Goal: Task Accomplishment & Management: Complete application form

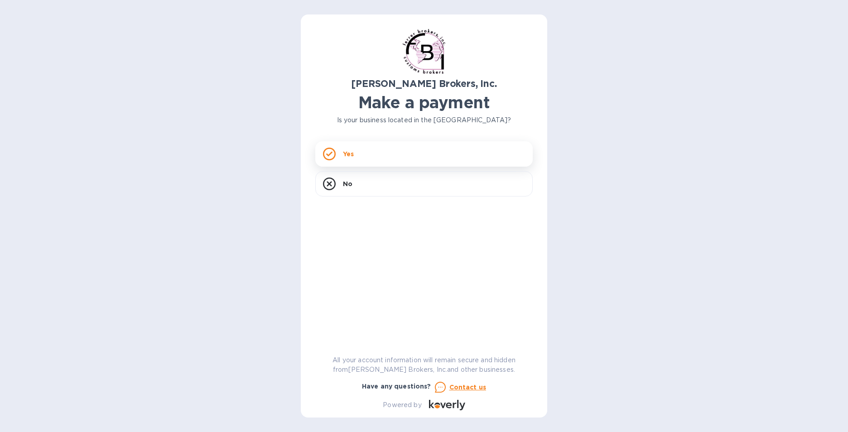
click at [352, 147] on div "Yes" at bounding box center [423, 153] width 217 height 25
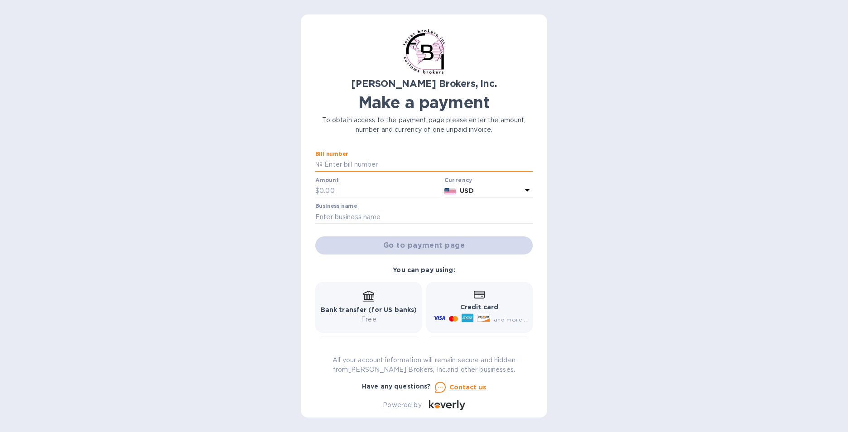
click at [388, 165] on input "text" at bounding box center [427, 165] width 210 height 14
type input "298252-6"
click at [356, 184] on input "text" at bounding box center [379, 191] width 121 height 14
type input "1,466.74"
click at [384, 221] on input "text" at bounding box center [423, 217] width 217 height 14
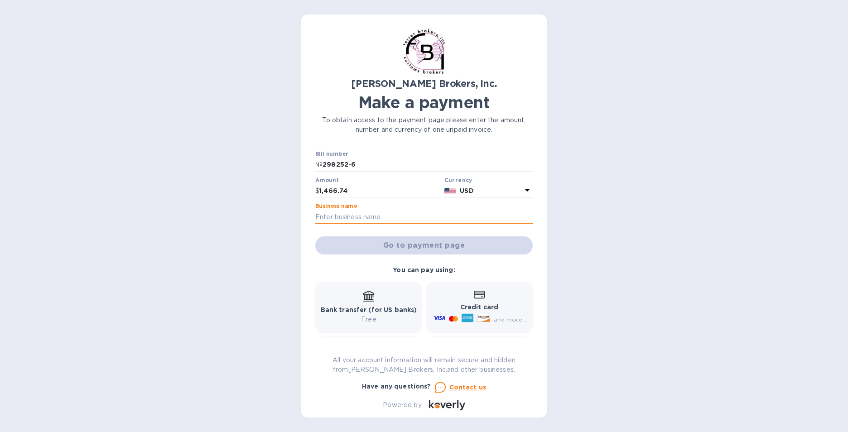
type input "Little Kery"
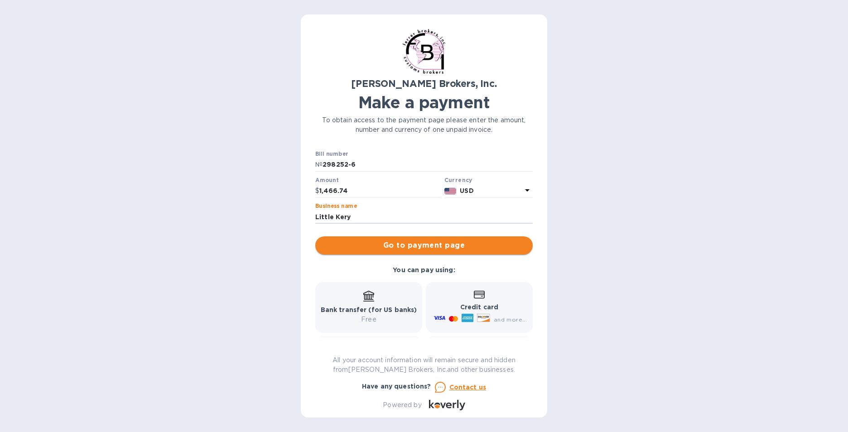
click at [402, 244] on span "Go to payment page" at bounding box center [423, 245] width 203 height 11
